Goal: Book appointment/travel/reservation

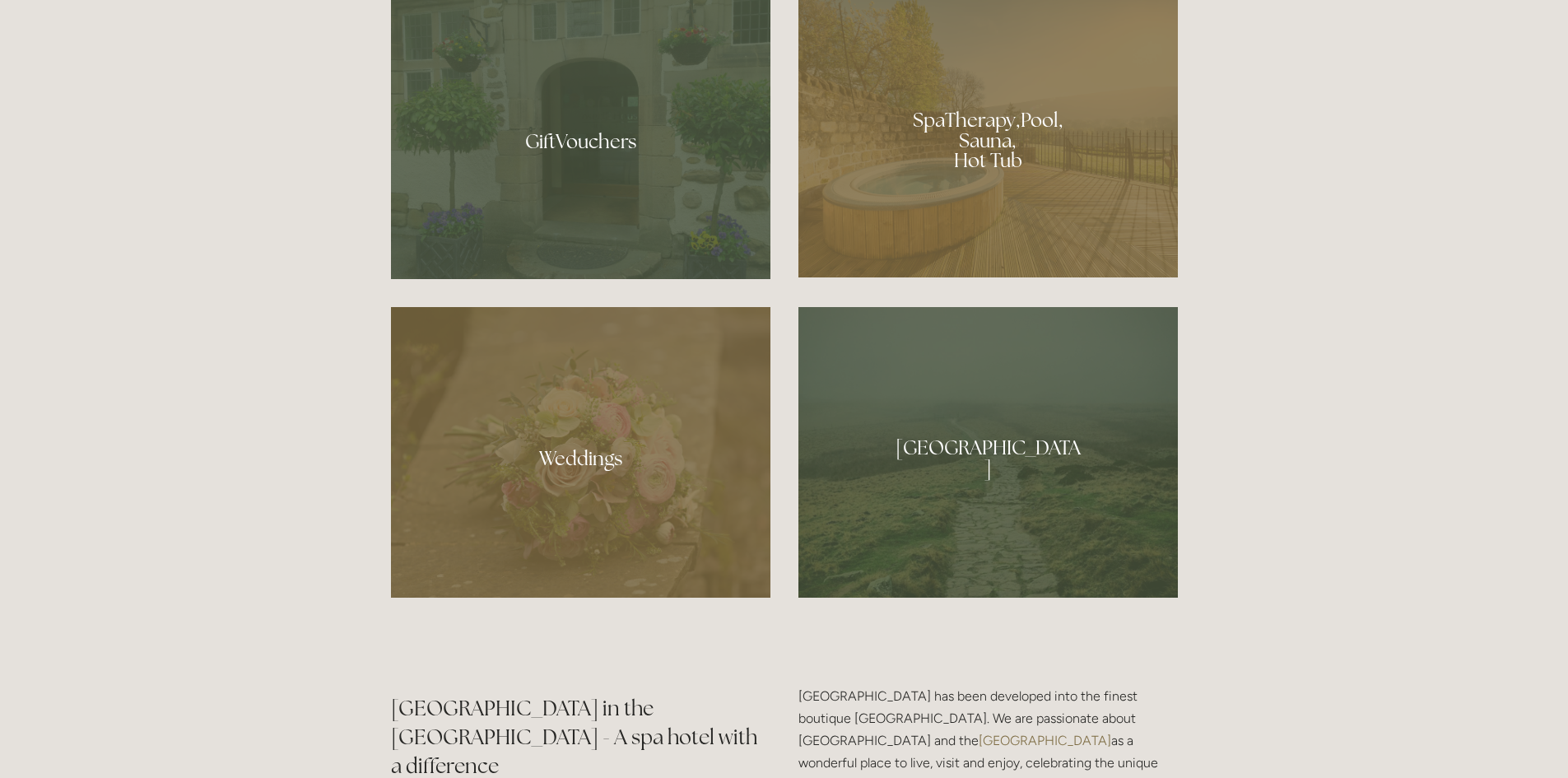
scroll to position [1481, 0]
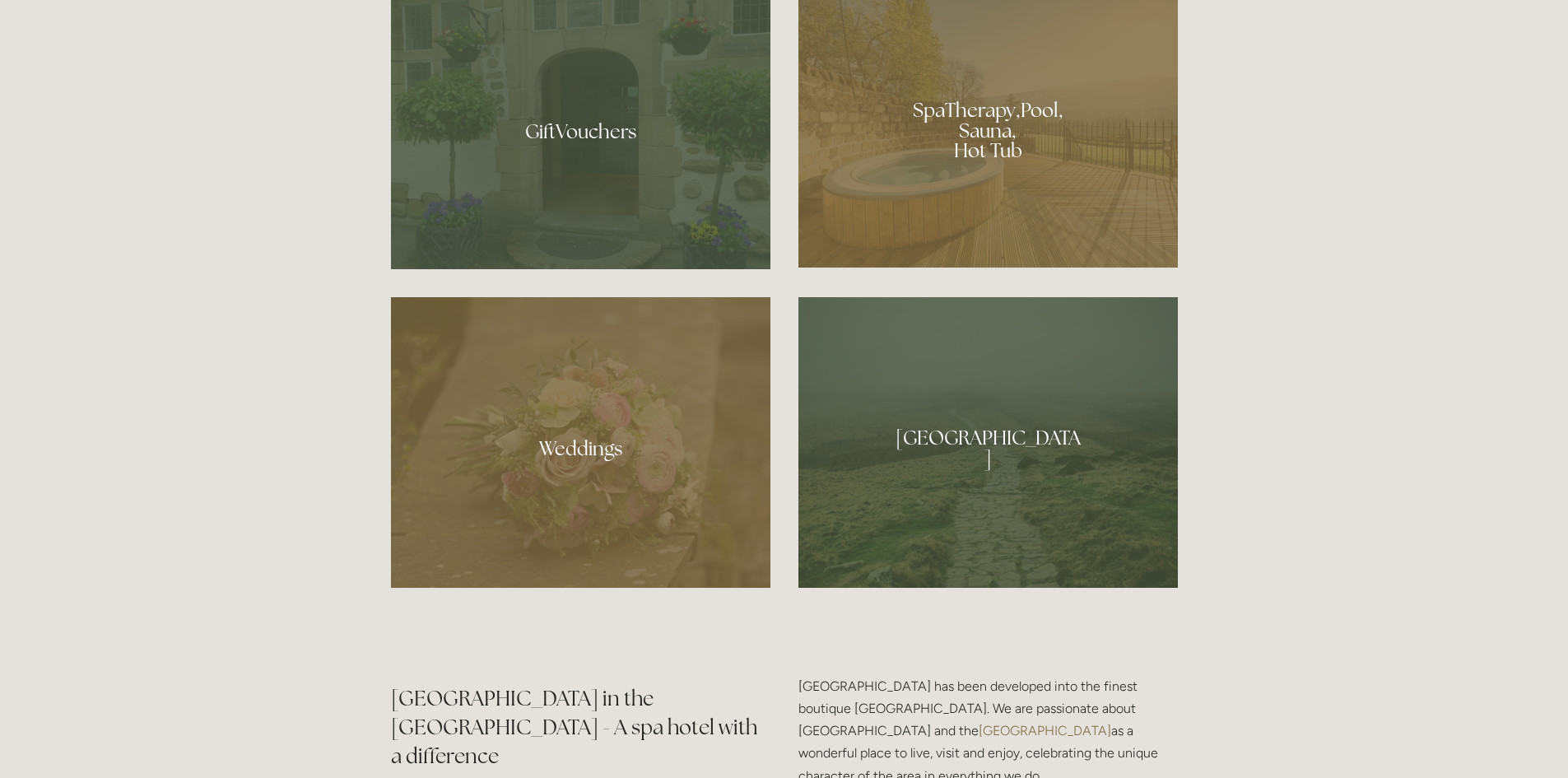
click at [1106, 232] on div at bounding box center [988, 124] width 380 height 285
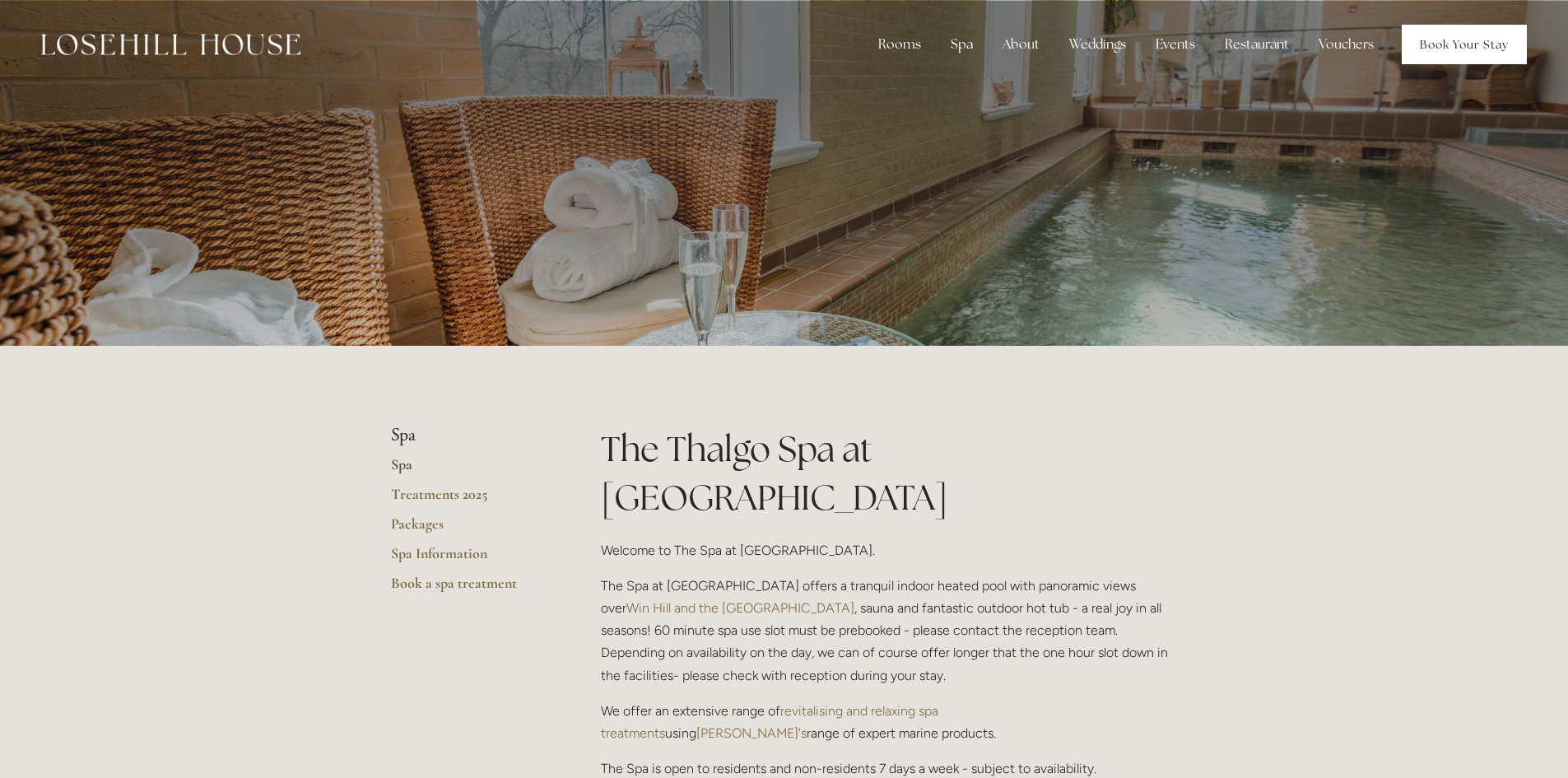
click at [1433, 50] on link "Book Your Stay" at bounding box center [1464, 45] width 125 height 40
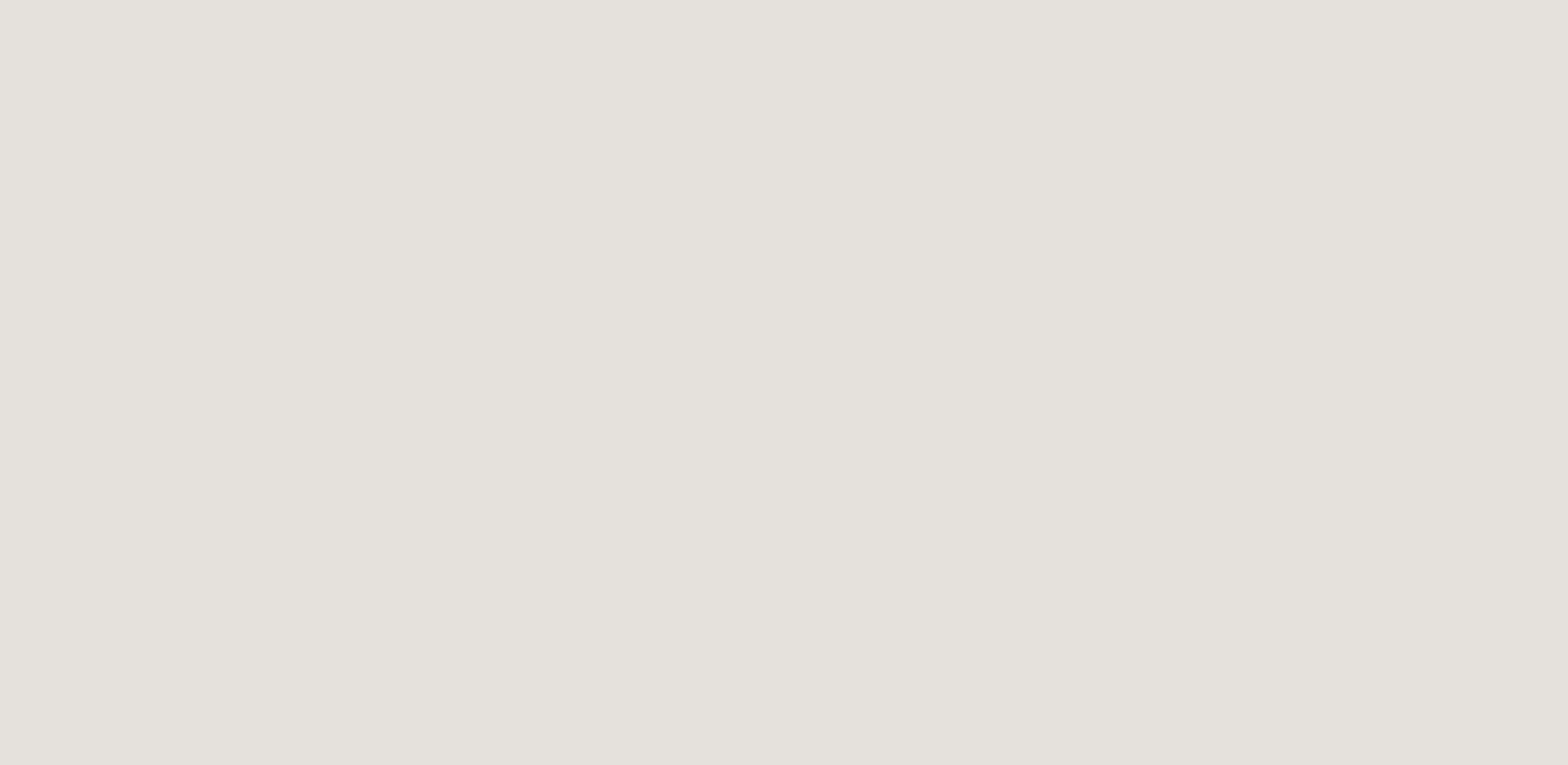
scroll to position [336, 0]
